Goal: Information Seeking & Learning: Check status

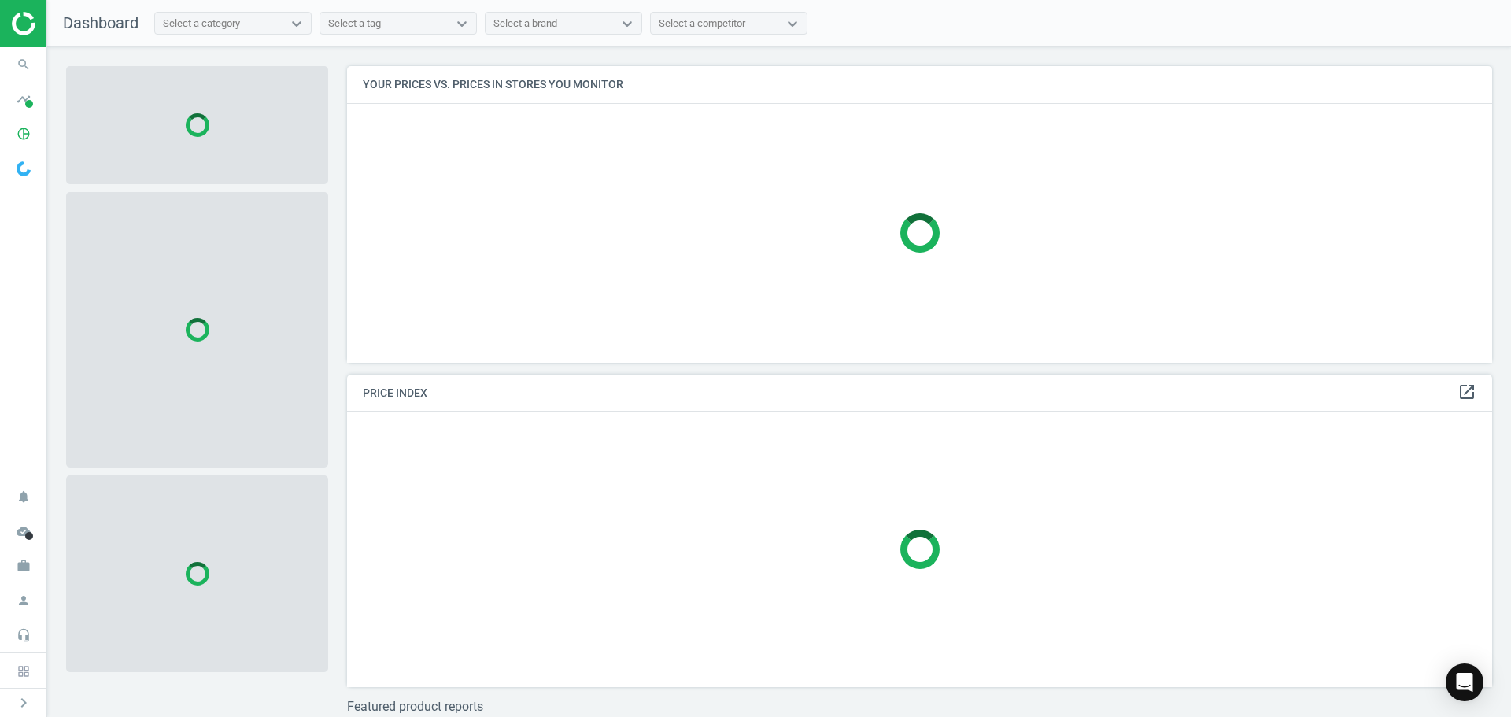
scroll to position [320, 1158]
click at [17, 58] on icon "search" at bounding box center [24, 65] width 30 height 30
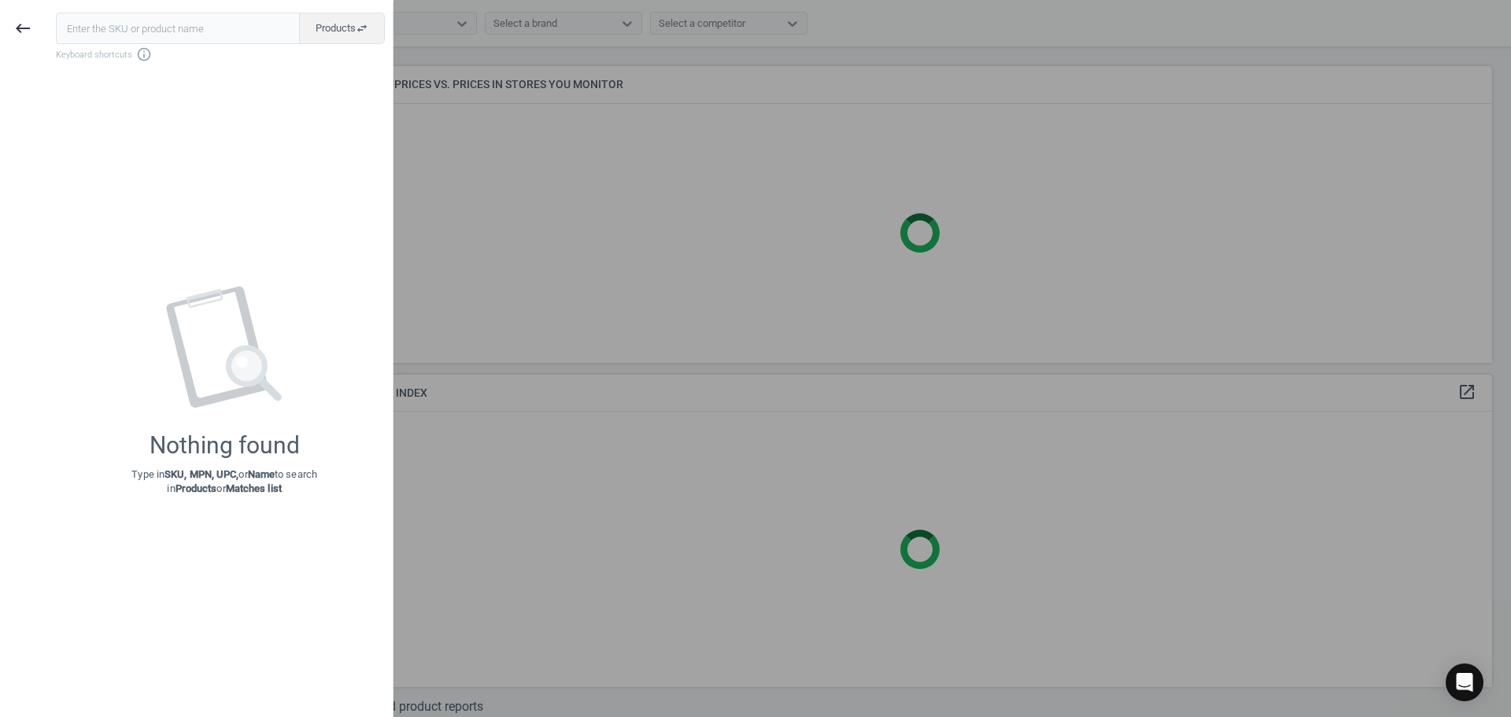
click at [112, 31] on input "text" at bounding box center [178, 28] width 244 height 31
type input "21107251"
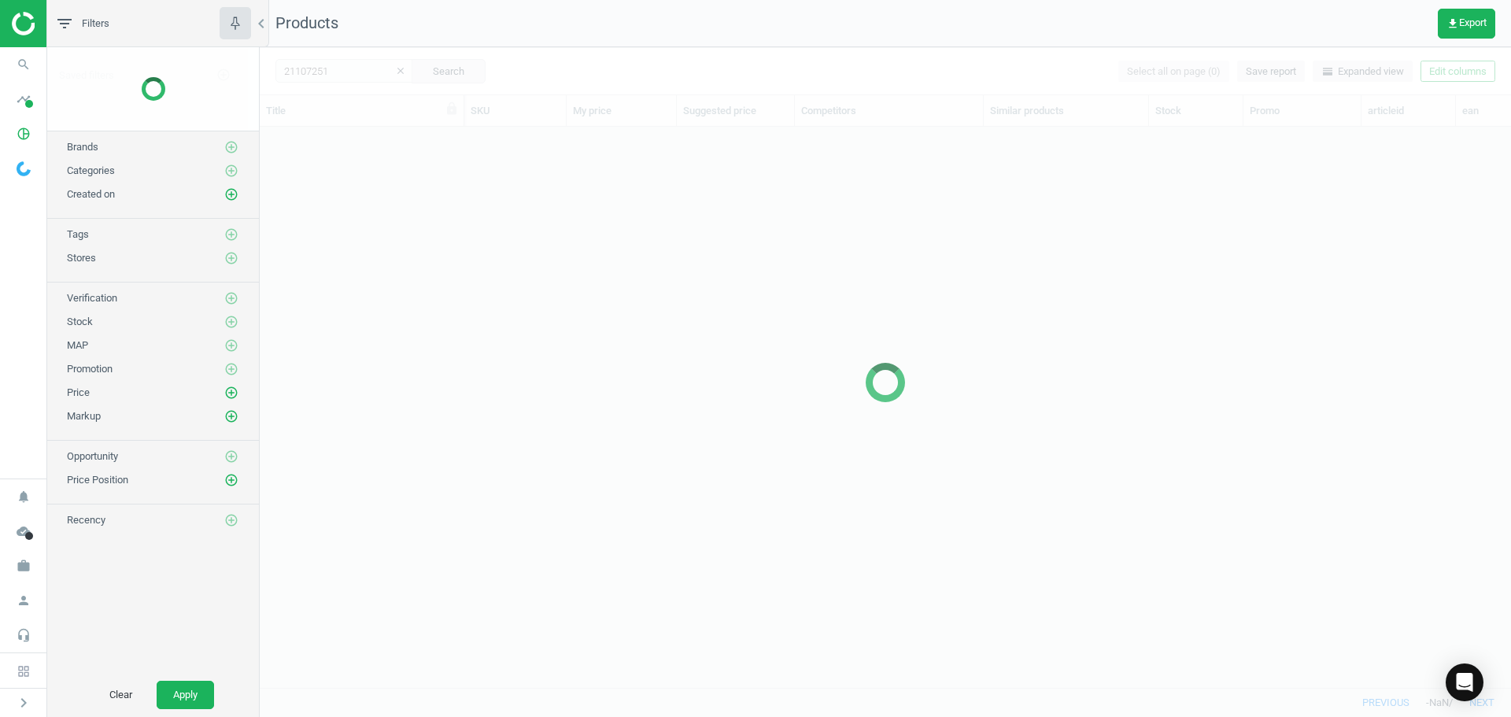
scroll to position [537, 1240]
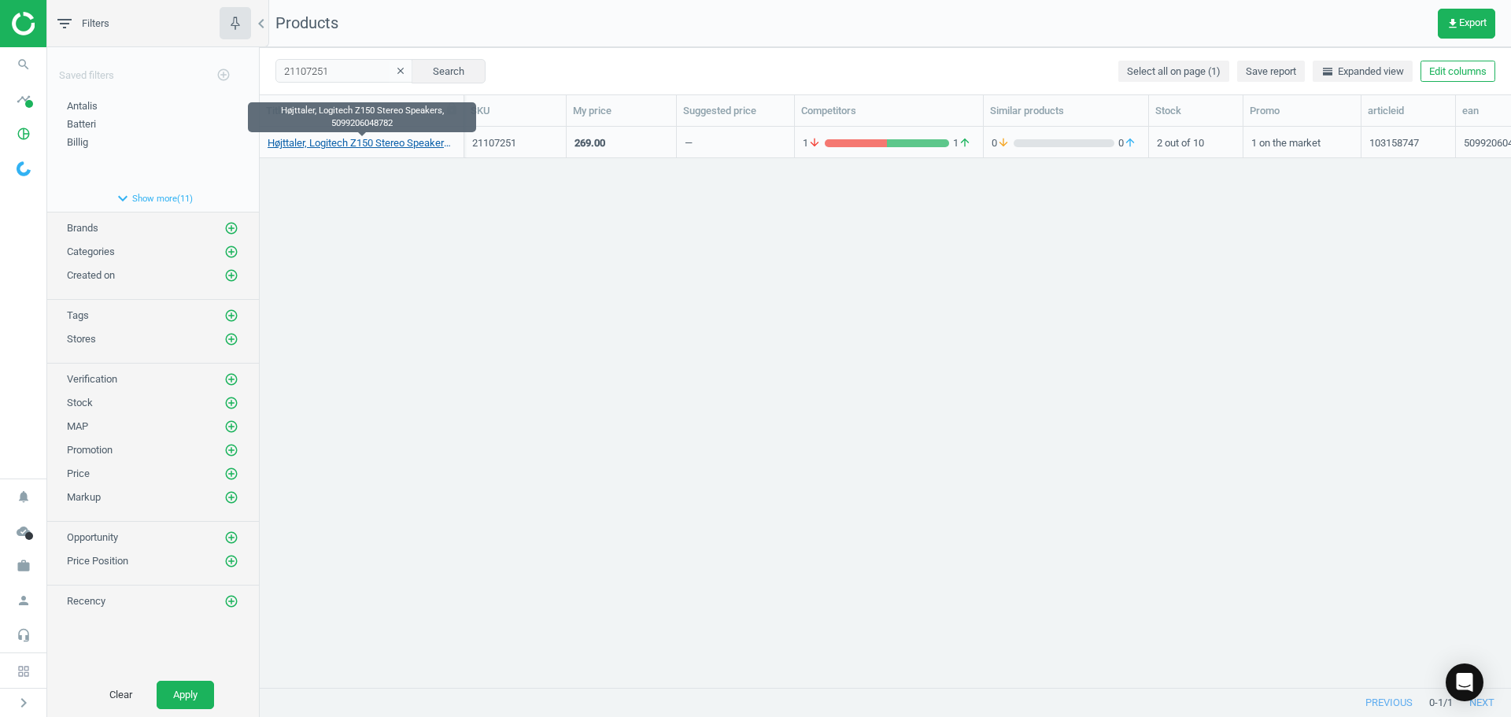
click at [370, 144] on link "Højttaler, Logitech Z150 Stereo Speakers, 5099206048782" at bounding box center [362, 143] width 188 height 14
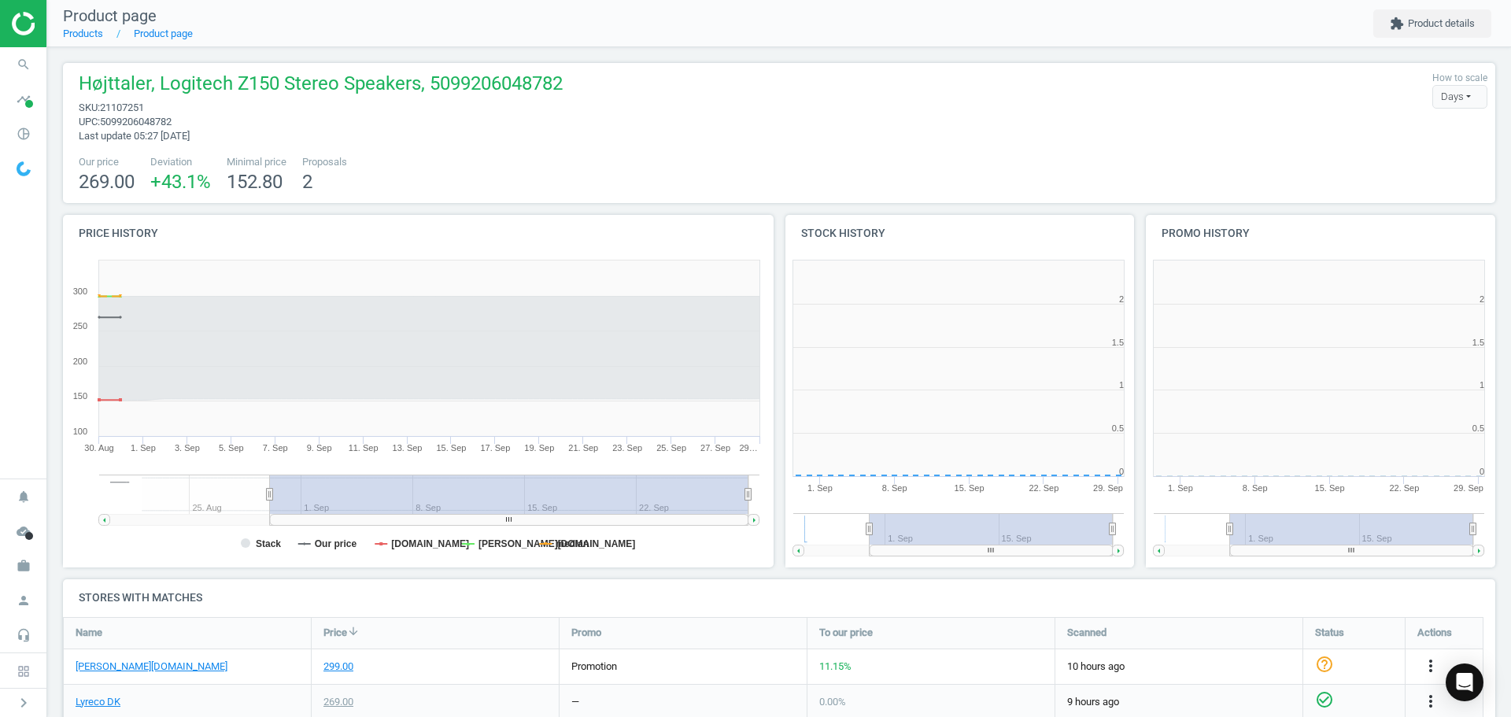
click at [656, 445] on tspan "25. Sep" at bounding box center [671, 447] width 30 height 9
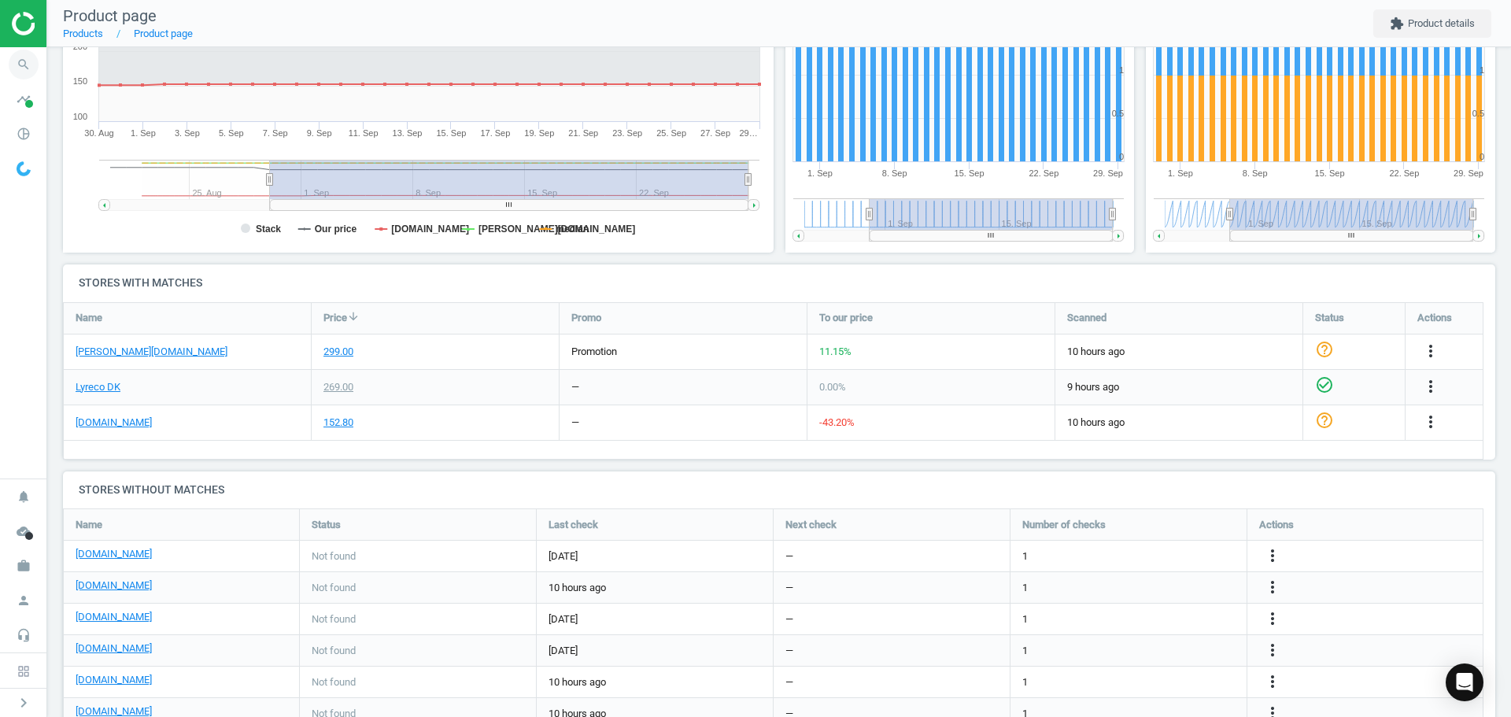
click at [30, 70] on icon "search" at bounding box center [24, 65] width 30 height 30
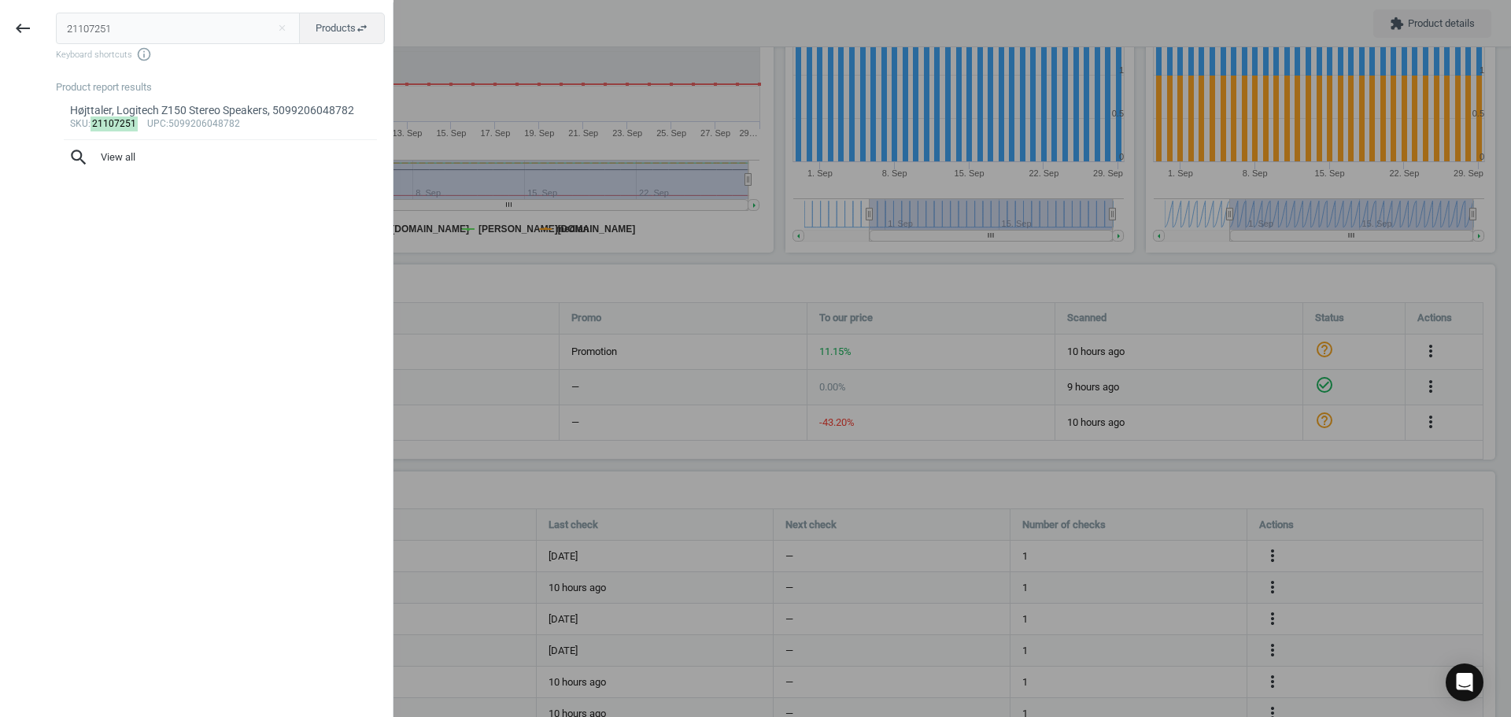
drag, startPoint x: 105, startPoint y: 31, endPoint x: 73, endPoint y: 38, distance: 32.3
click at [77, 31] on input "21107251" at bounding box center [178, 28] width 245 height 31
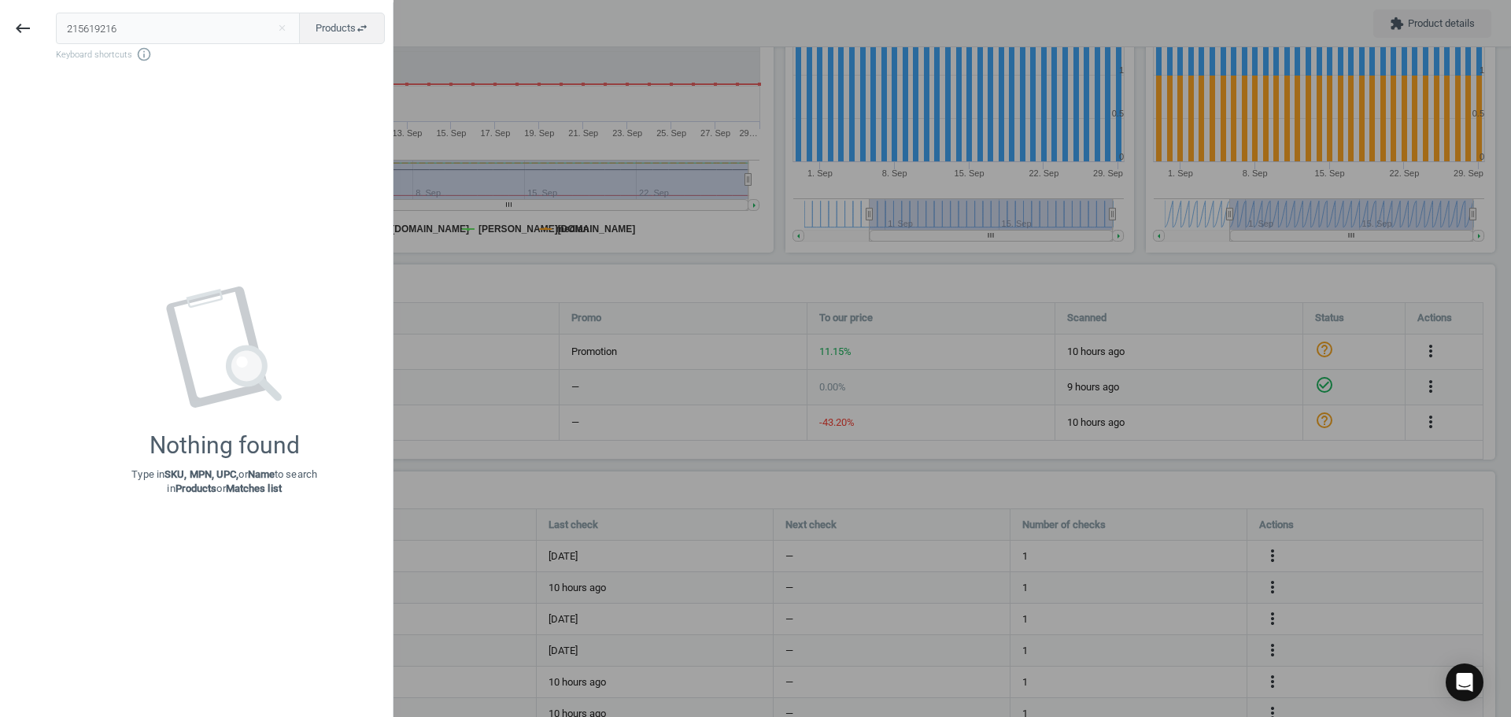
drag, startPoint x: 114, startPoint y: 28, endPoint x: 0, endPoint y: 13, distance: 115.0
click at [0, 13] on div "keyboard_backspace 215619216 close Products swap_horiz Keyboard shortcuts info_…" at bounding box center [197, 360] width 394 height 717
type input "5619216"
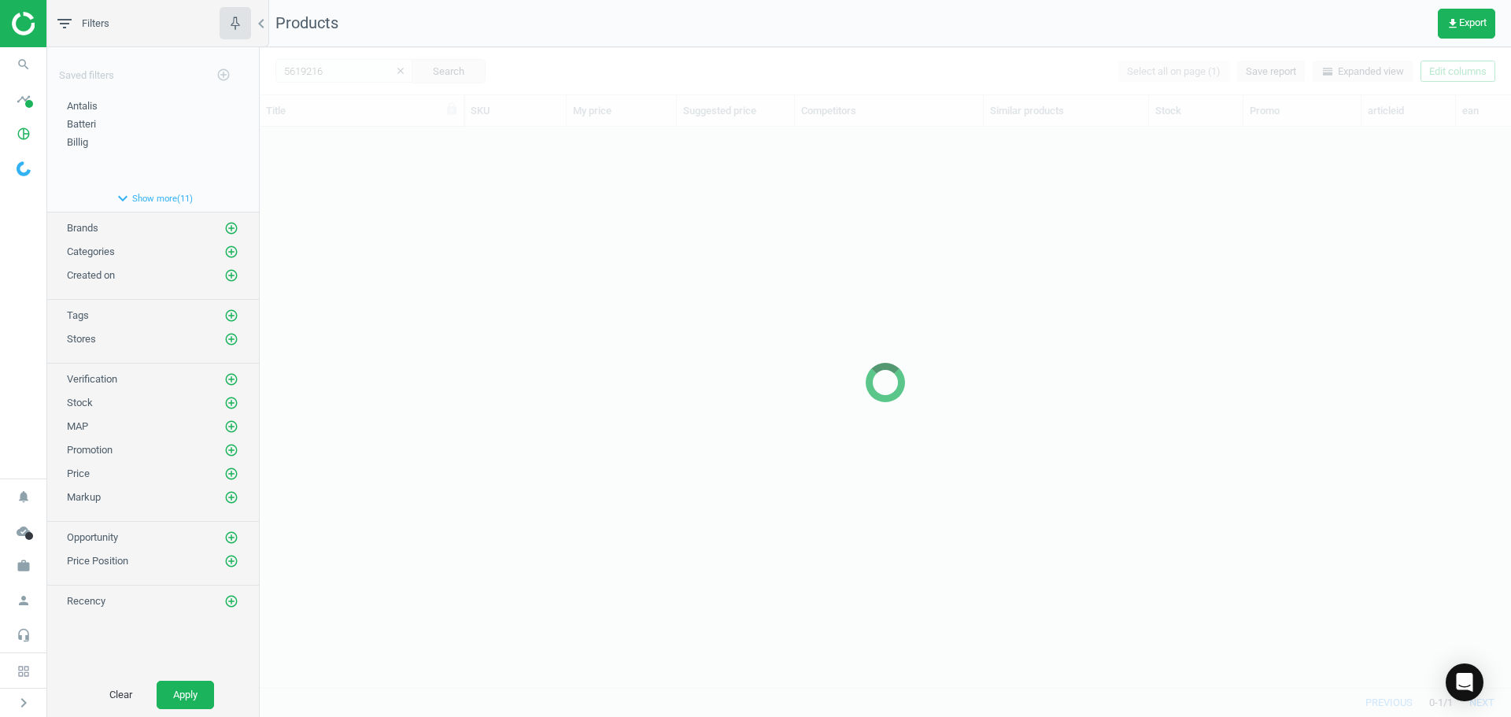
scroll to position [537, 1240]
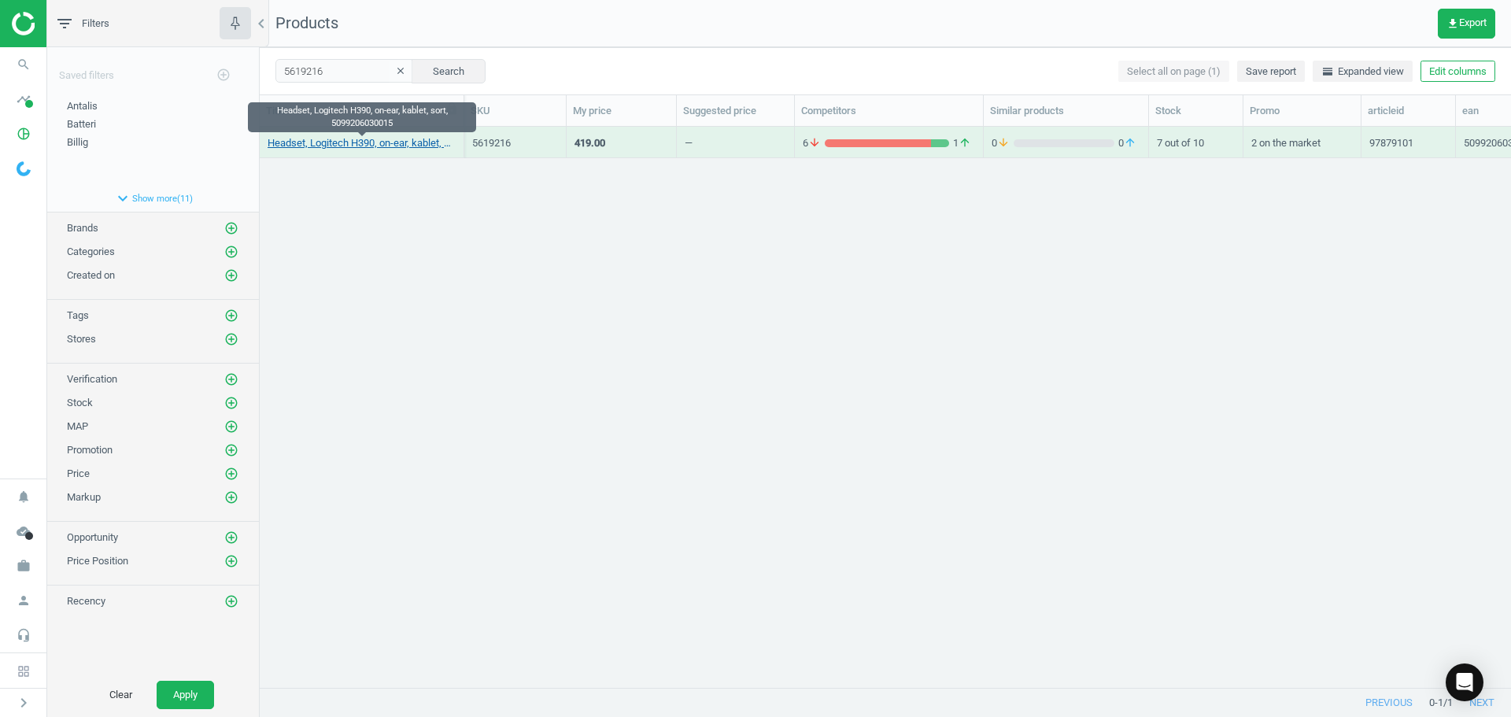
click at [380, 146] on link "Headset, Logitech H390, on-ear, kablet, sort, 5099206030015" at bounding box center [362, 143] width 188 height 14
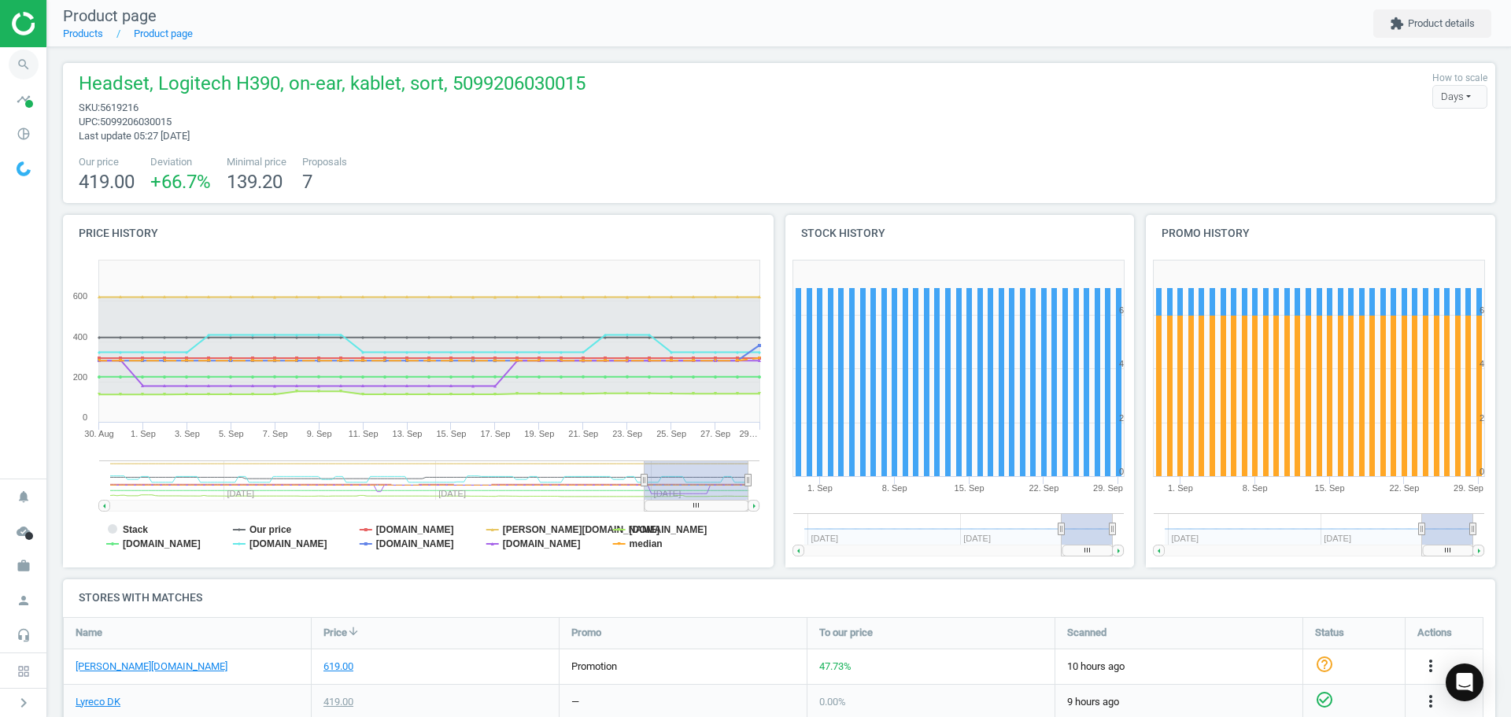
click at [22, 69] on icon "search" at bounding box center [24, 65] width 30 height 30
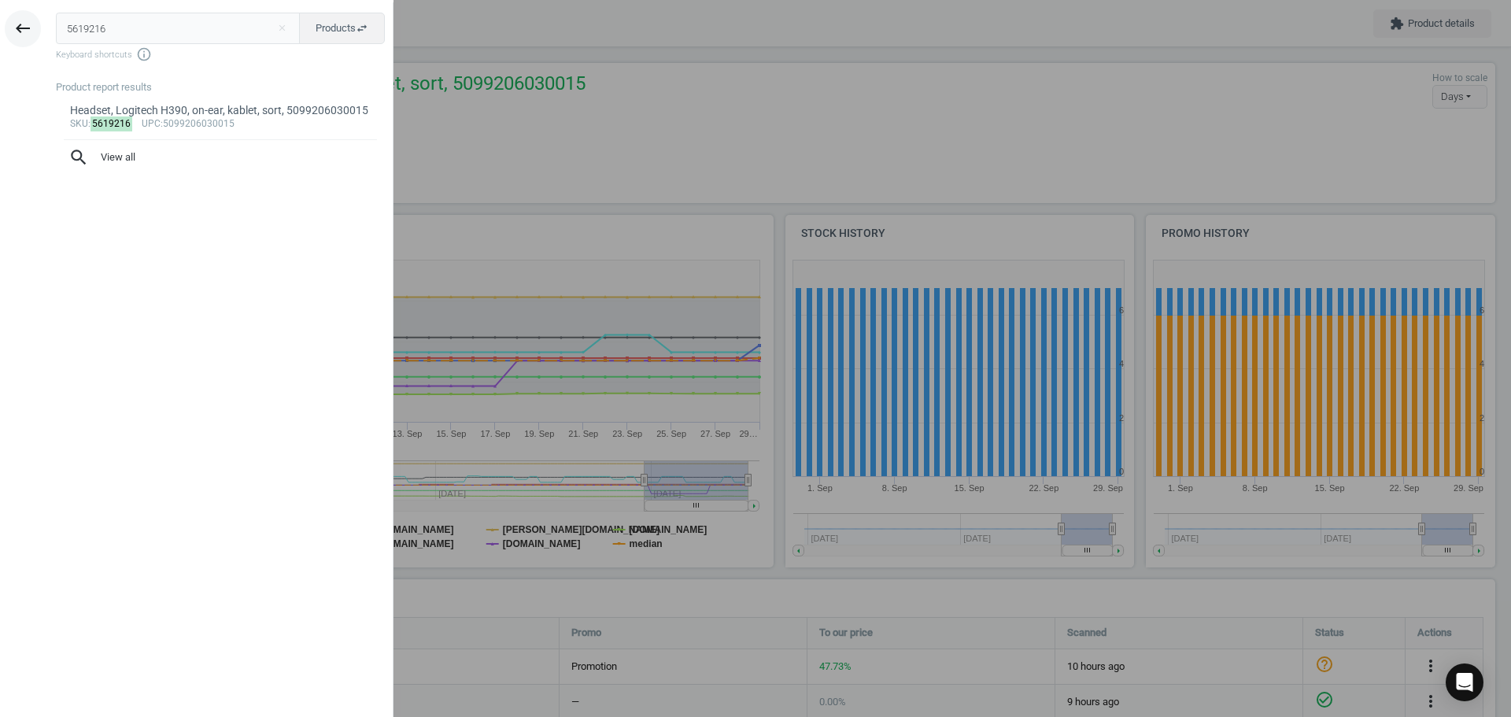
drag, startPoint x: 172, startPoint y: 25, endPoint x: 25, endPoint y: 34, distance: 147.4
click at [47, 23] on div "5619216 close Products swap_horiz Keyboard shortcuts info_outline Product repor…" at bounding box center [219, 360] width 347 height 717
type input "5243252"
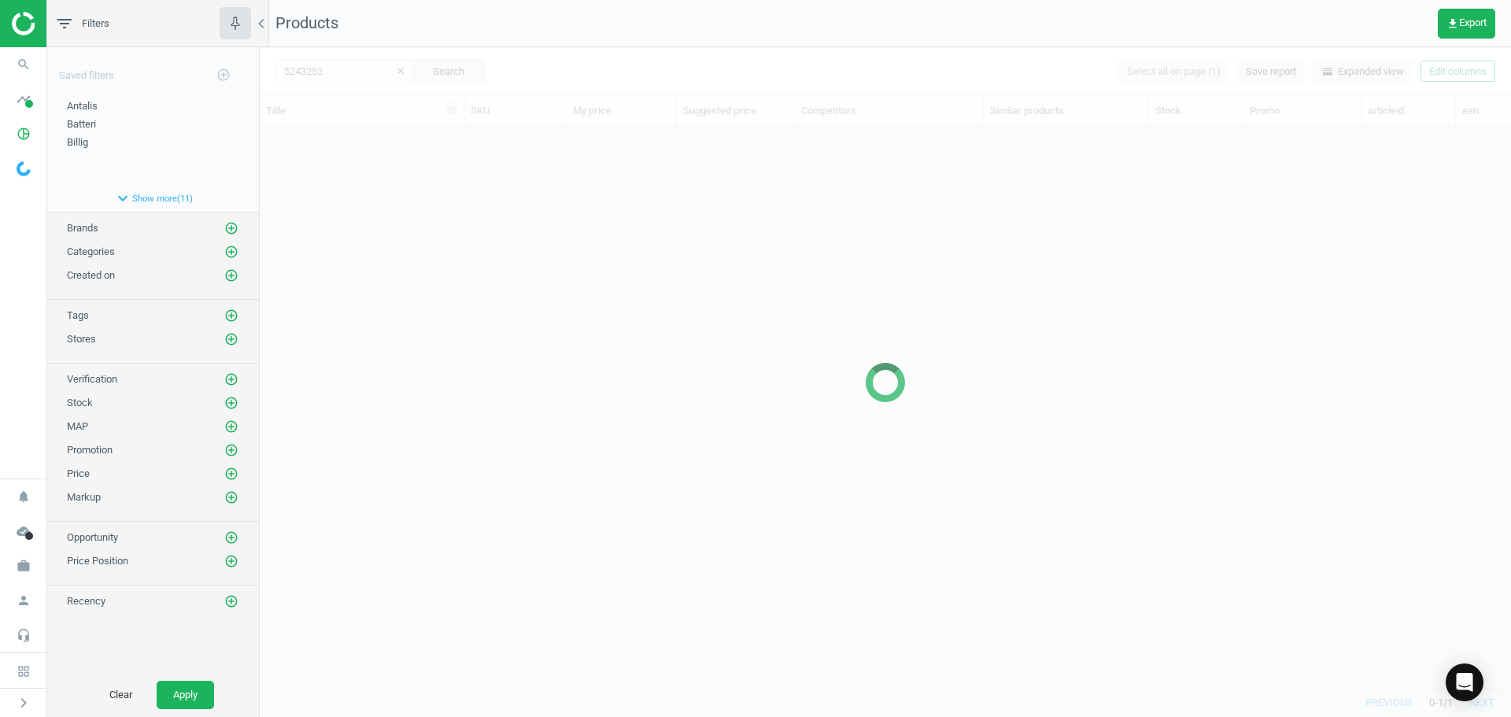
scroll to position [537, 1240]
click at [351, 209] on div at bounding box center [885, 382] width 1251 height 670
click at [336, 205] on div at bounding box center [885, 382] width 1251 height 670
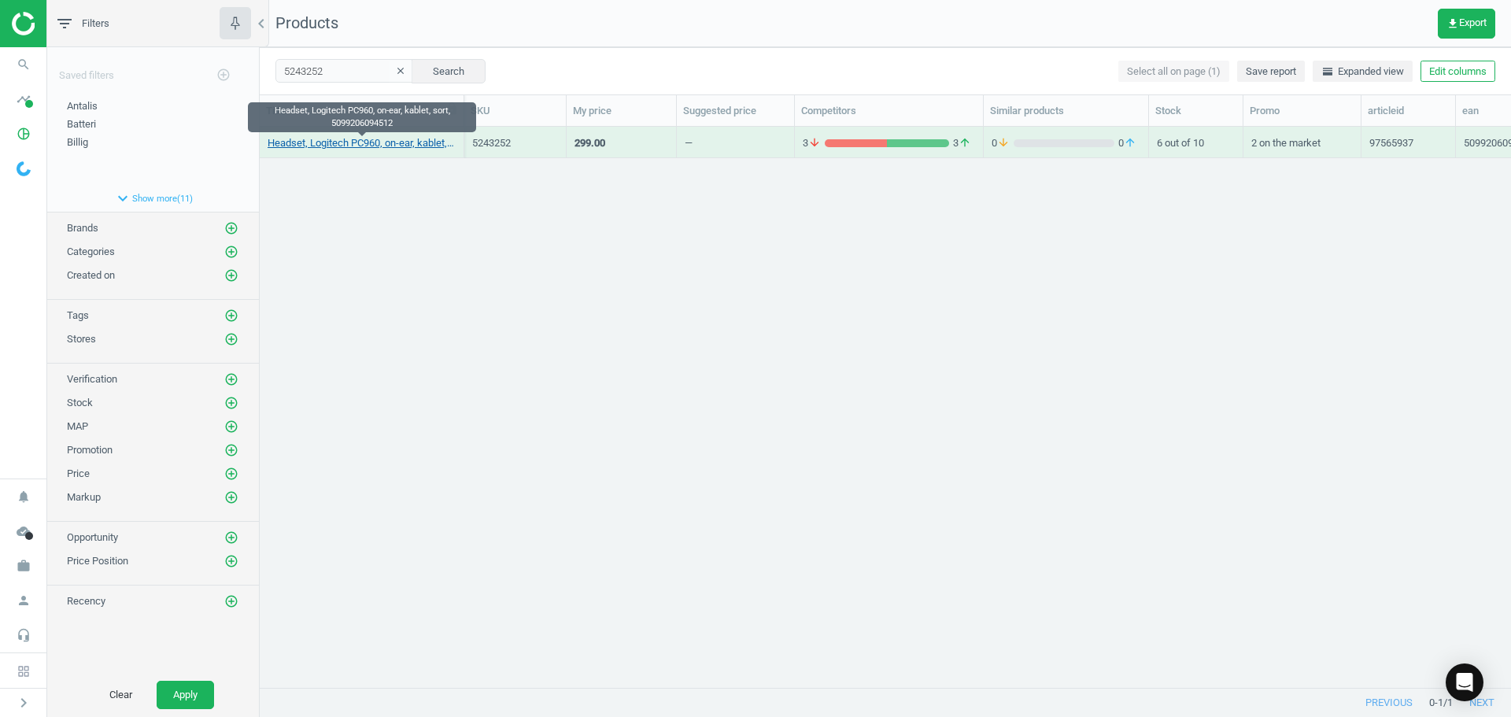
click at [342, 142] on link "Headset, Logitech PC960, on-ear, kablet, sort, 5099206094512" at bounding box center [362, 143] width 188 height 14
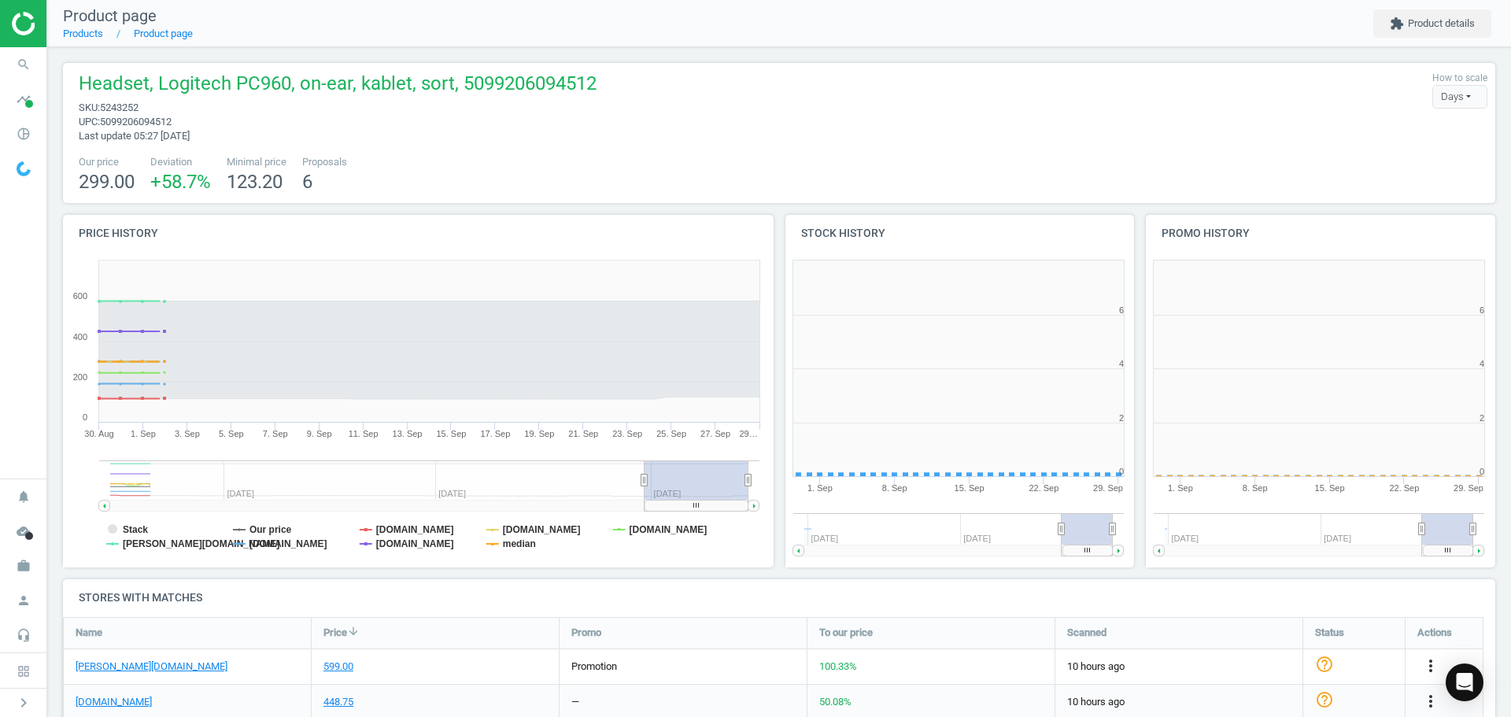
scroll to position [8, 8]
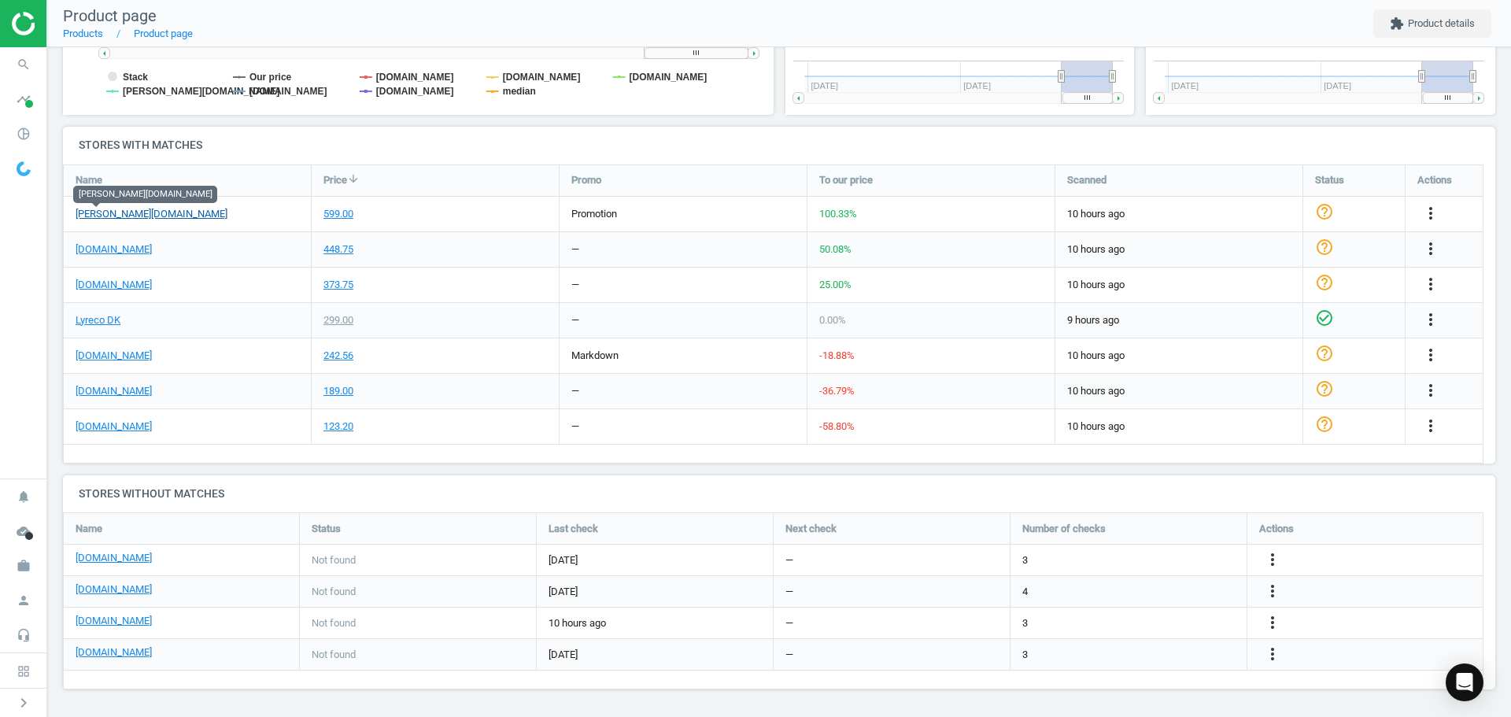
click at [100, 216] on link "[PERSON_NAME][DOMAIN_NAME]" at bounding box center [152, 214] width 152 height 14
click at [24, 56] on icon "search" at bounding box center [24, 65] width 30 height 30
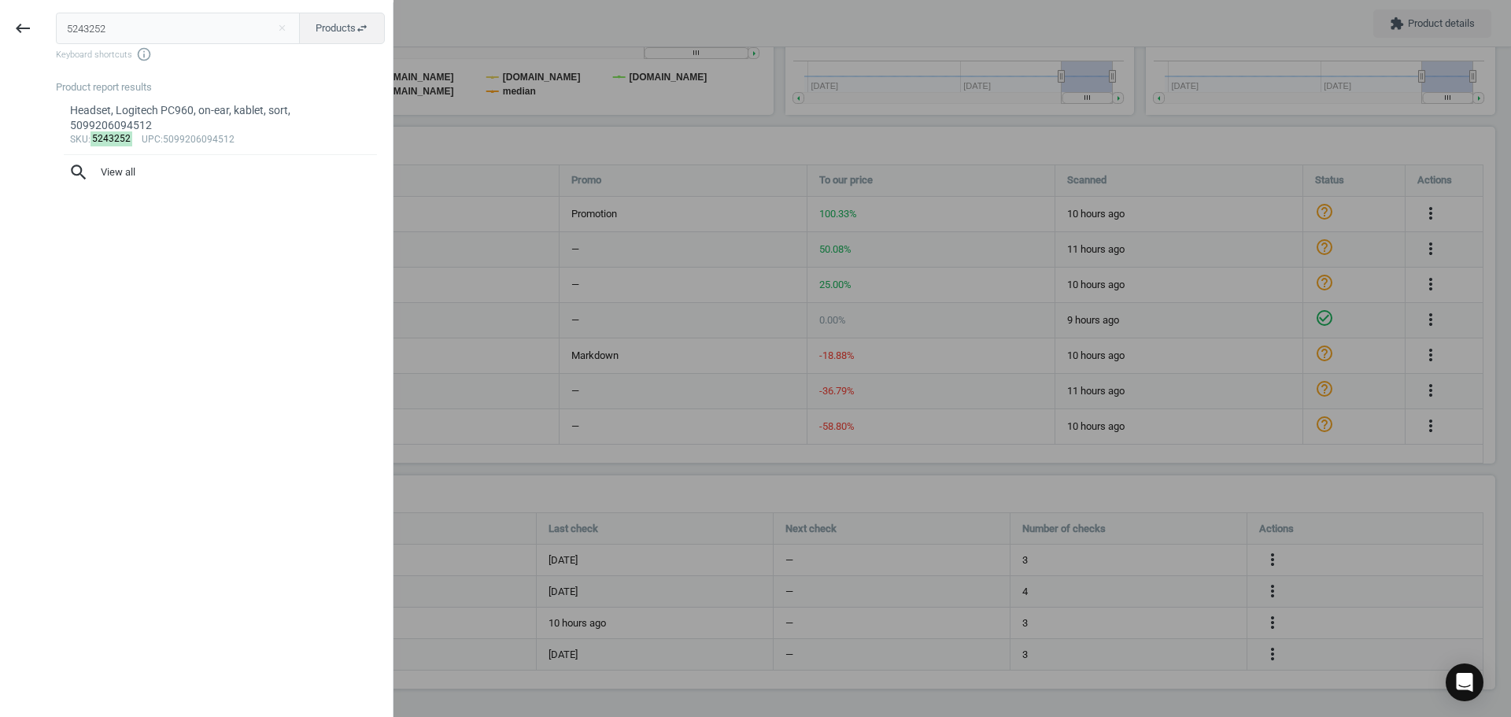
drag, startPoint x: 24, startPoint y: 28, endPoint x: 0, endPoint y: 43, distance: 29.0
click at [0, 27] on div "keyboard_backspace 5243252 close Products swap_horiz Keyboard shortcuts info_ou…" at bounding box center [197, 360] width 394 height 717
type input "17068851"
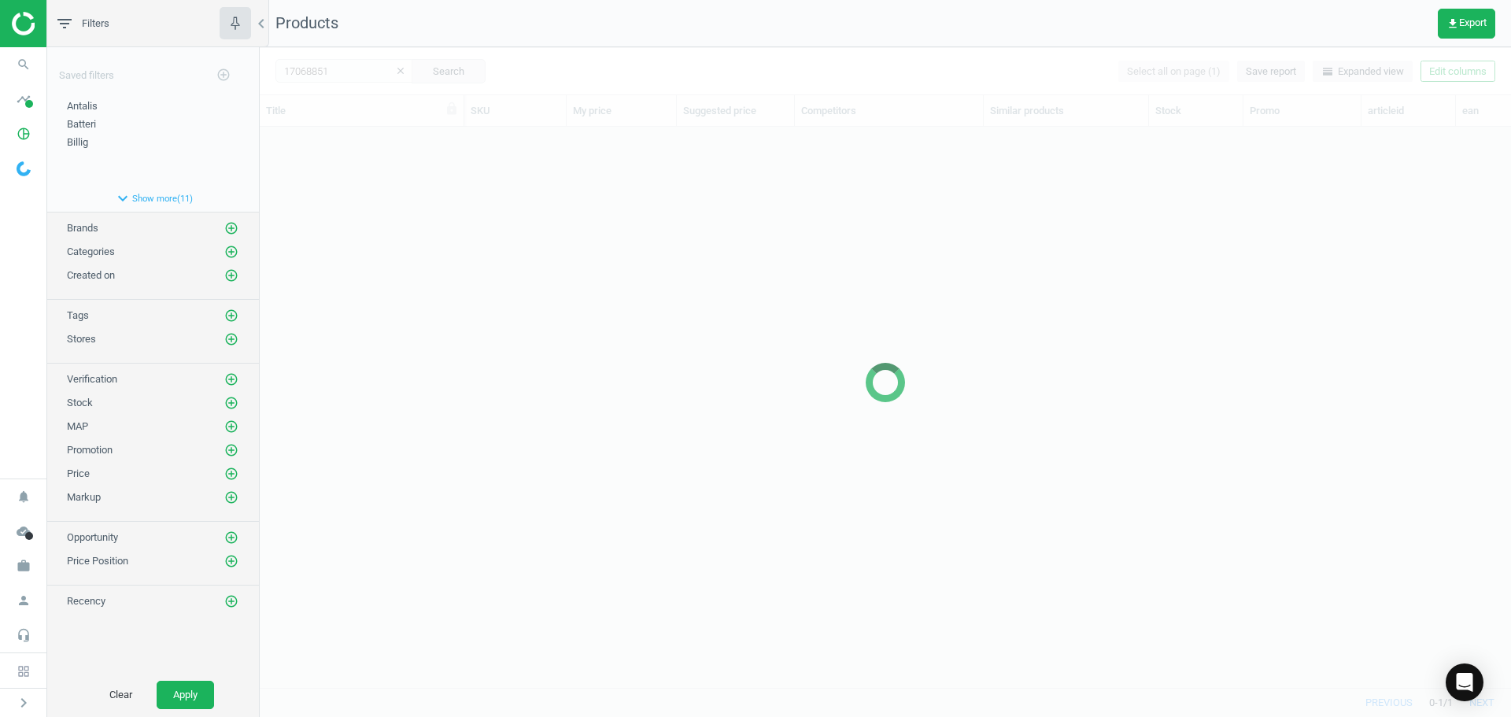
scroll to position [537, 1240]
click at [443, 269] on div at bounding box center [885, 382] width 1251 height 670
click at [474, 290] on div at bounding box center [885, 382] width 1251 height 670
click at [426, 257] on div at bounding box center [885, 382] width 1251 height 670
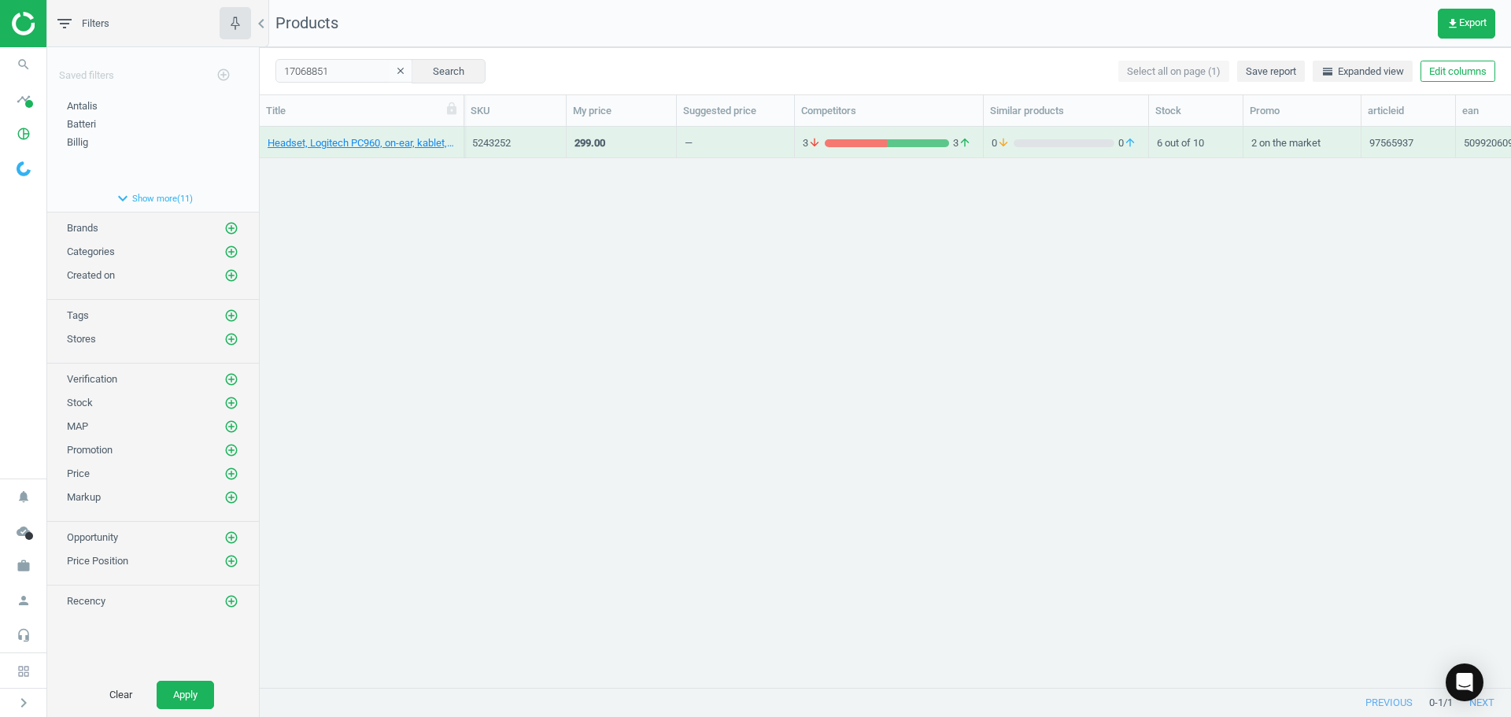
click at [435, 264] on div "Headset, Logitech PC960, on-ear, kablet, sort, 5099206094512 5243252 299.00 — 3…" at bounding box center [885, 401] width 1251 height 549
click at [429, 260] on div "Tastatur, Logitech MX Keys, trådløst, sort, Empty 17068851 735.00 — 4 arrow_dow…" at bounding box center [885, 401] width 1251 height 549
click at [368, 144] on link "Tastatur, Logitech MX Keys, trådløst, sort, Empty" at bounding box center [362, 143] width 188 height 14
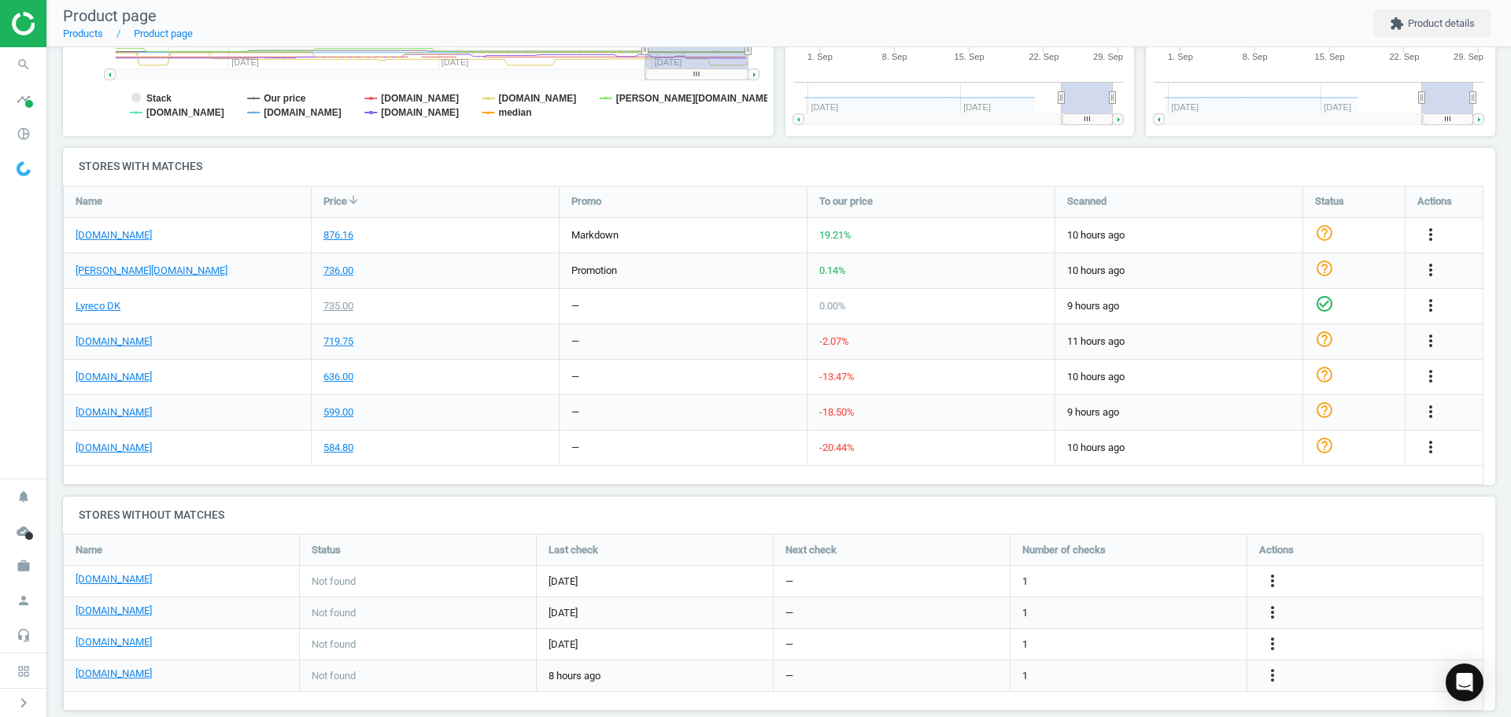
scroll to position [453, 0]
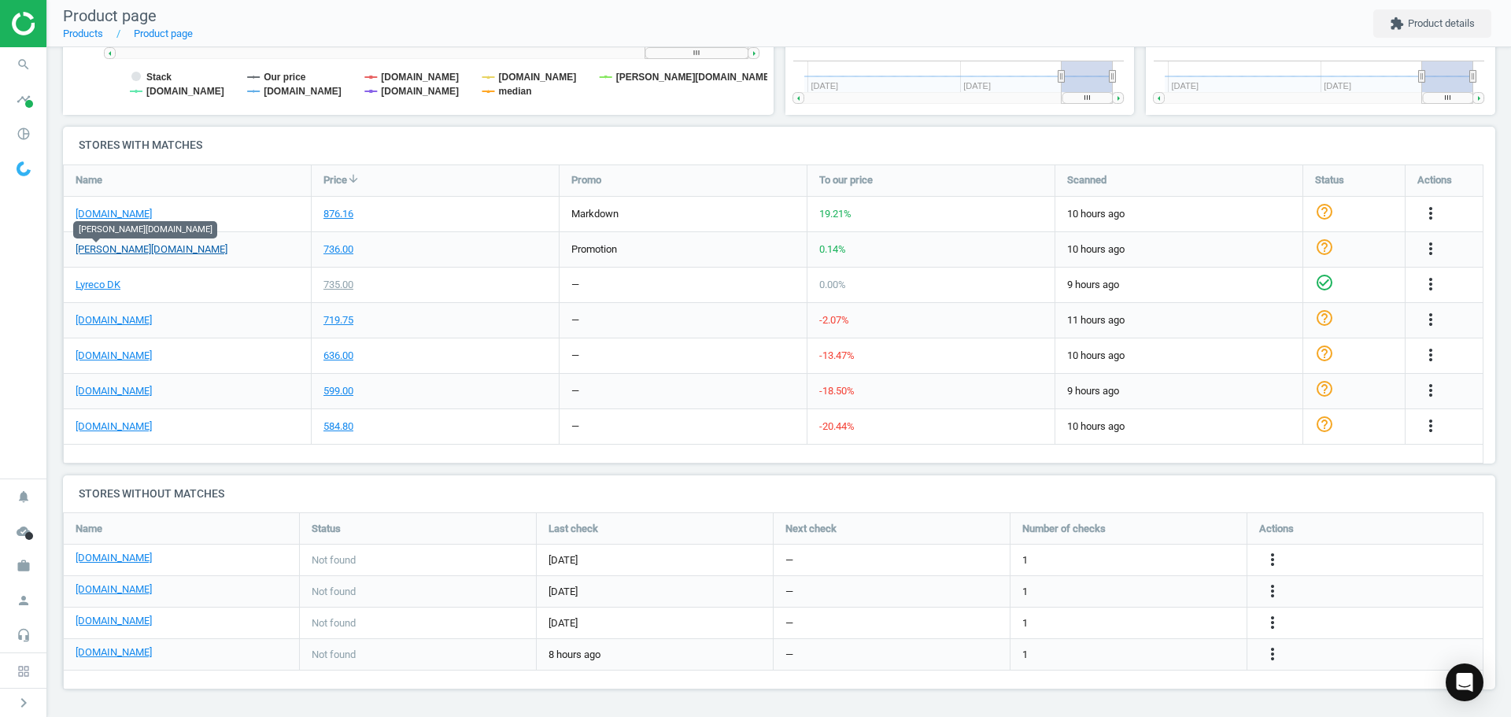
click at [102, 253] on link "[PERSON_NAME][DOMAIN_NAME]" at bounding box center [152, 249] width 152 height 14
